Goal: Task Accomplishment & Management: Use online tool/utility

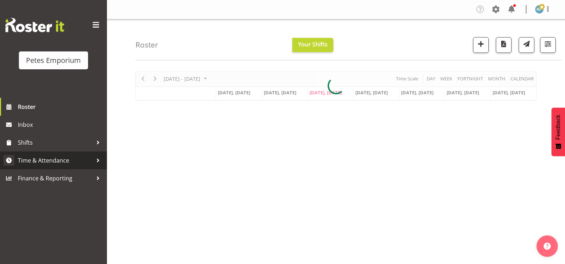
click at [64, 162] on span "Time & Attendance" at bounding box center [55, 160] width 75 height 11
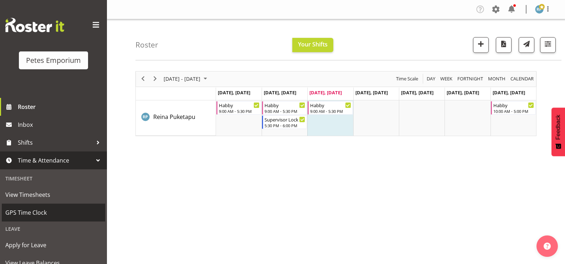
click at [44, 213] on span "GPS Time Clock" at bounding box center [53, 212] width 96 height 11
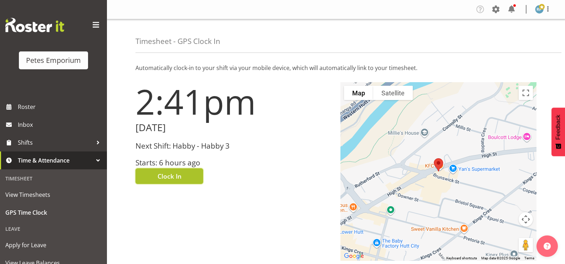
click at [185, 174] on button "Clock In" at bounding box center [170, 176] width 68 height 16
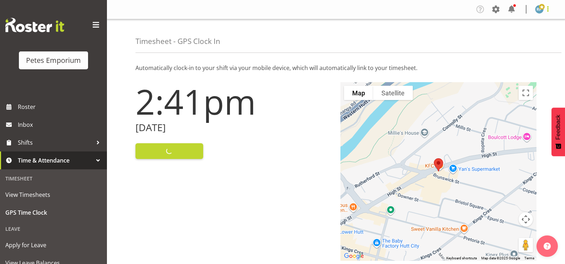
click at [547, 7] on span at bounding box center [548, 9] width 9 height 9
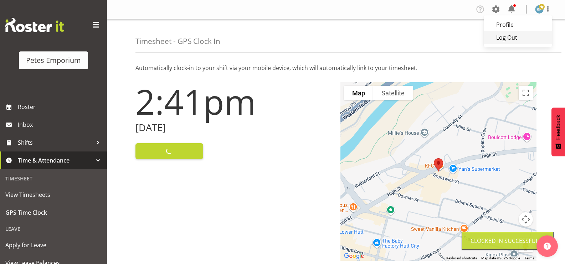
click at [516, 39] on link "Log Out" at bounding box center [518, 37] width 68 height 13
